Goal: Use online tool/utility: Utilize a website feature to perform a specific function

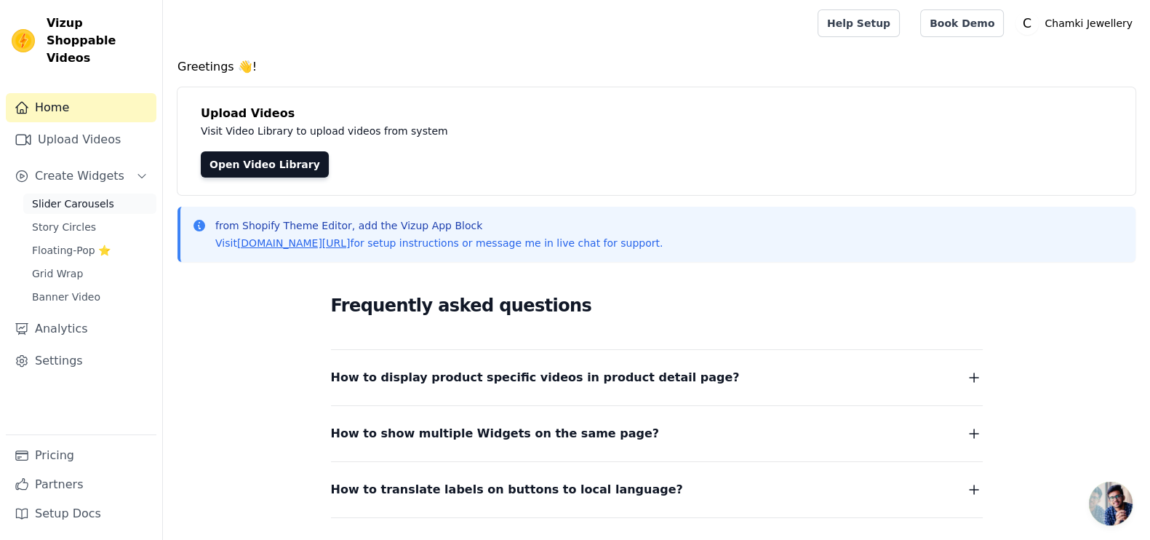
click at [98, 193] on link "Slider Carousels" at bounding box center [89, 203] width 133 height 20
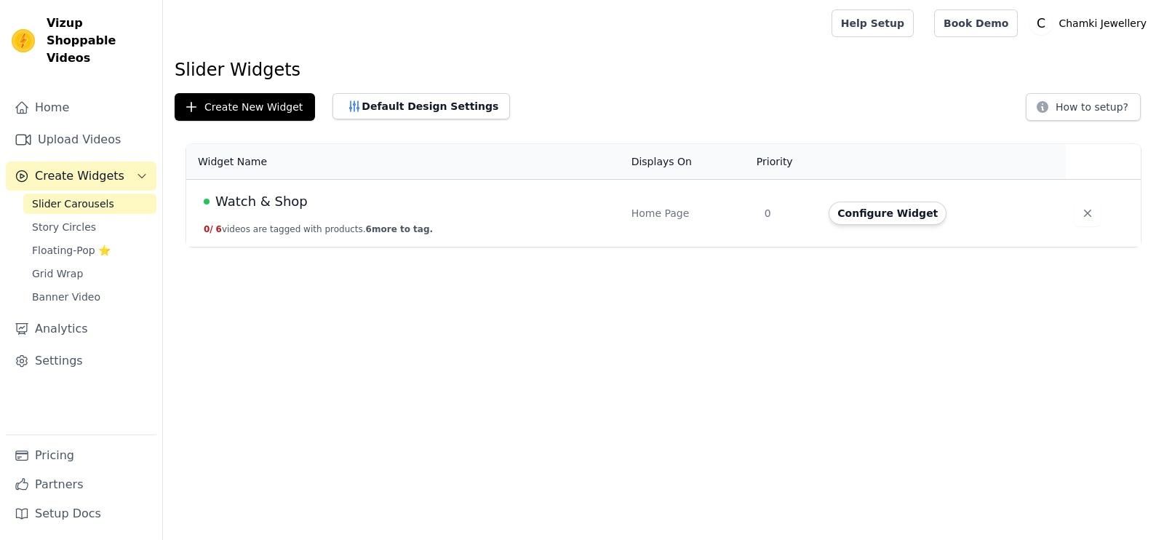
click at [755, 221] on td "Home Page" at bounding box center [689, 214] width 133 height 68
click at [862, 206] on button "Configure Widget" at bounding box center [887, 212] width 118 height 23
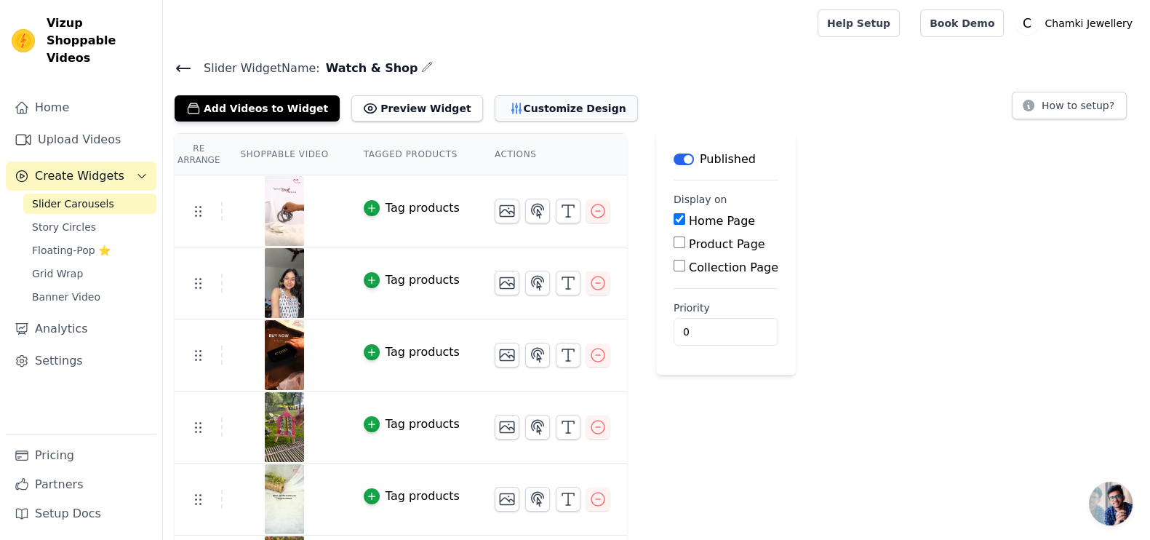
click at [524, 111] on button "Customize Design" at bounding box center [566, 108] width 143 height 26
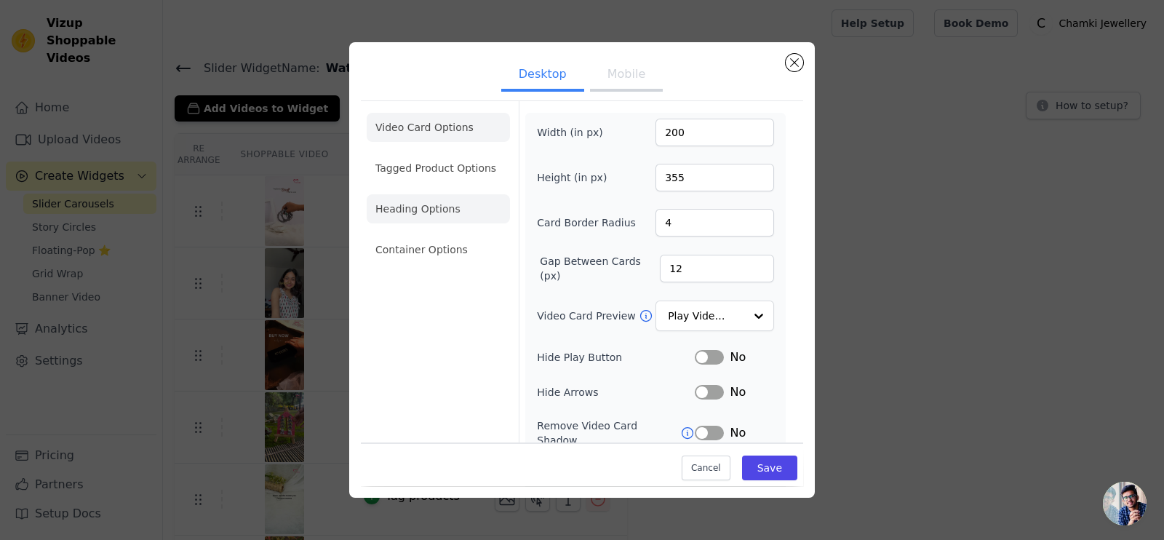
click at [433, 221] on ul "Video Card Options Tagged Product Options Heading Options Container Options" at bounding box center [438, 188] width 143 height 163
click at [433, 221] on li "Heading Options" at bounding box center [438, 208] width 143 height 29
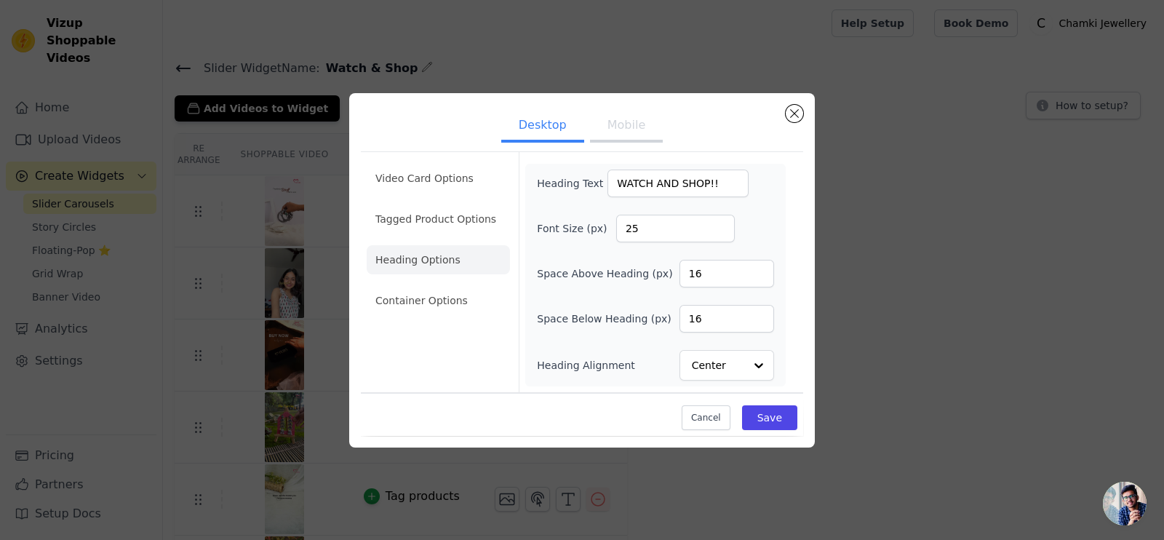
click at [911, 290] on div "Desktop Mobile Video Card Options Tagged Product Options Heading Options Contai…" at bounding box center [581, 270] width 1117 height 401
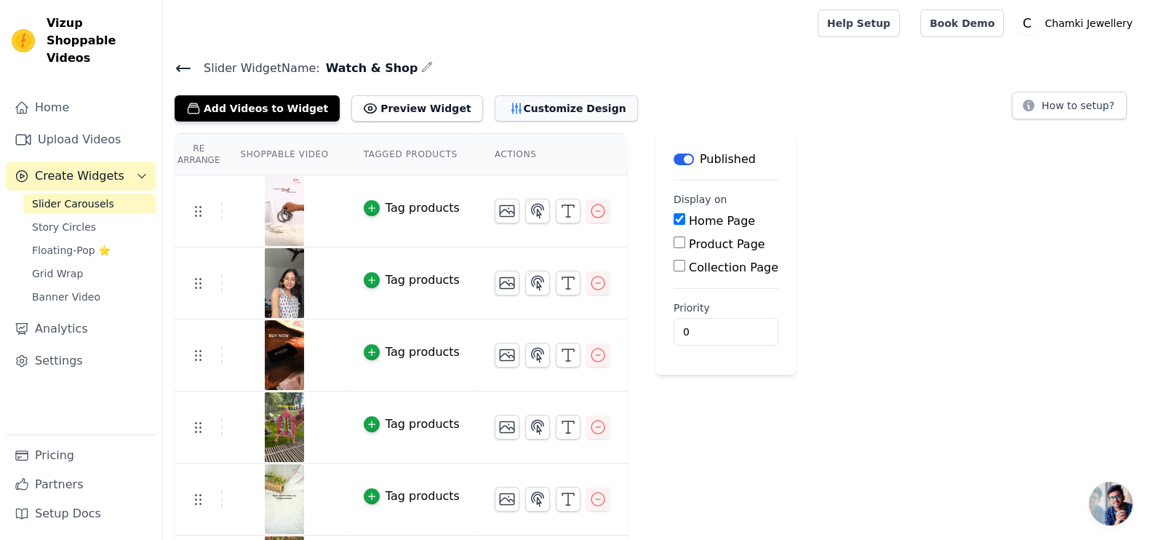
click at [536, 108] on button "Customize Design" at bounding box center [566, 108] width 143 height 26
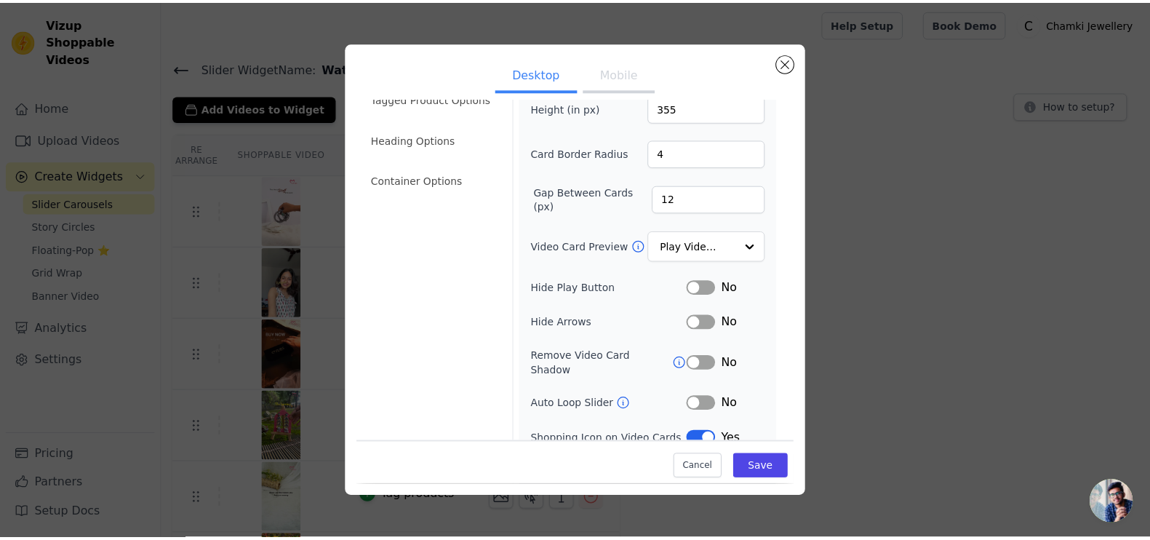
scroll to position [106, 0]
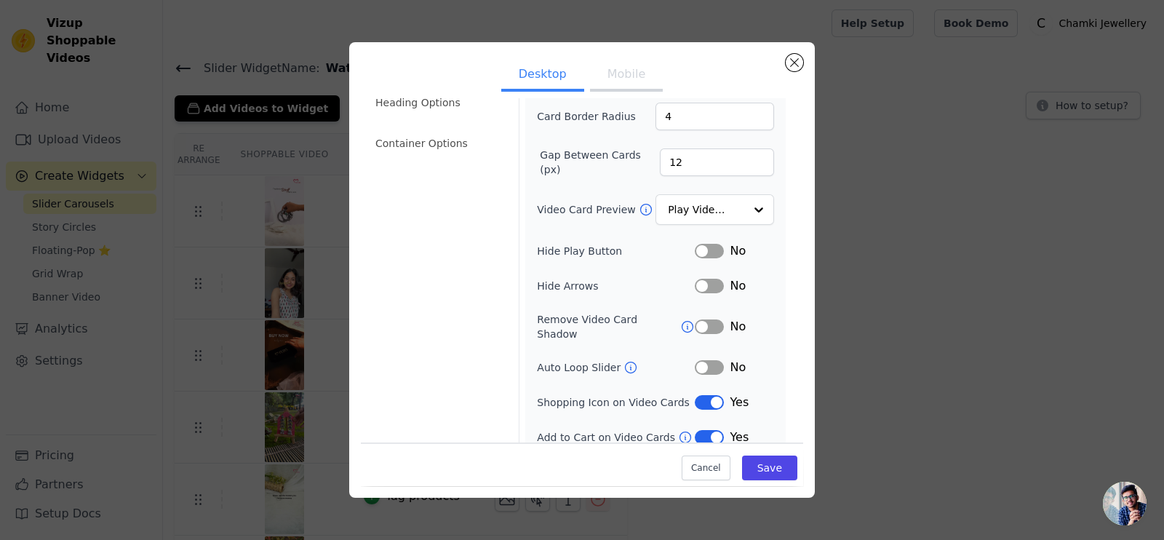
click at [622, 63] on button "Mobile" at bounding box center [626, 76] width 73 height 32
click at [553, 73] on button "Desktop" at bounding box center [542, 76] width 83 height 32
click at [788, 58] on button "Close modal" at bounding box center [793, 62] width 17 height 17
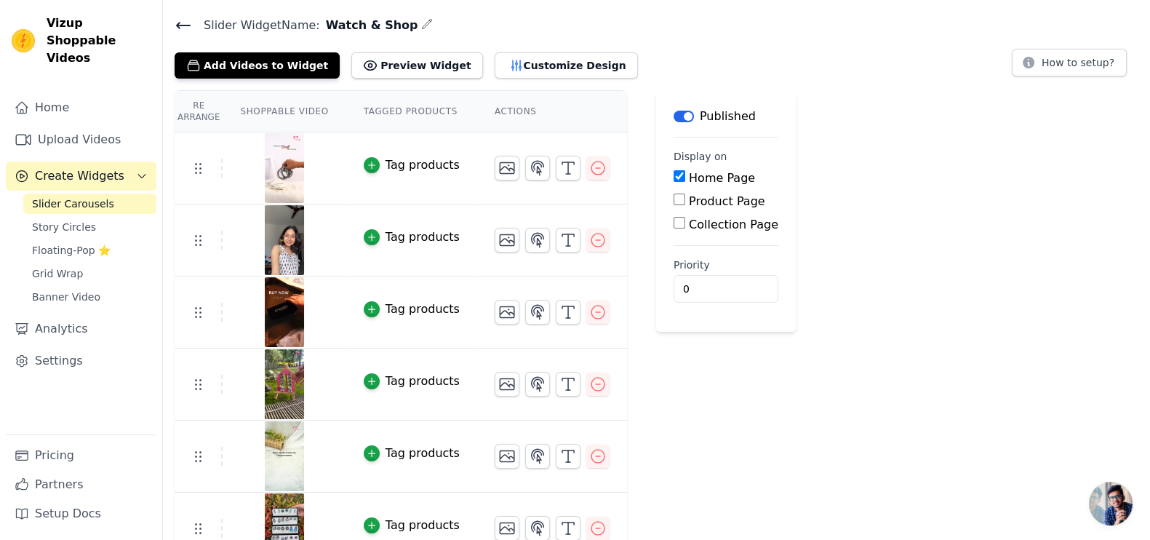
scroll to position [65, 0]
